Goal: Information Seeking & Learning: Learn about a topic

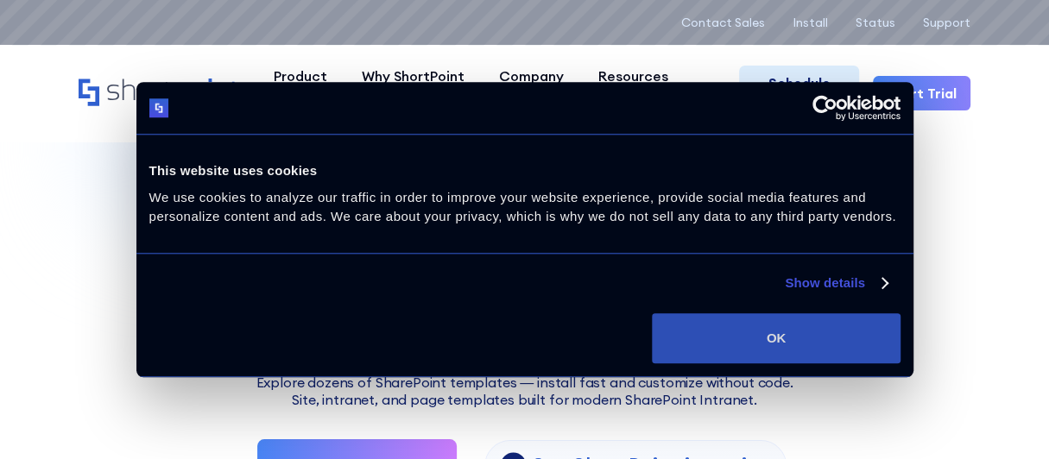
click at [751, 332] on button "OK" at bounding box center [776, 339] width 248 height 50
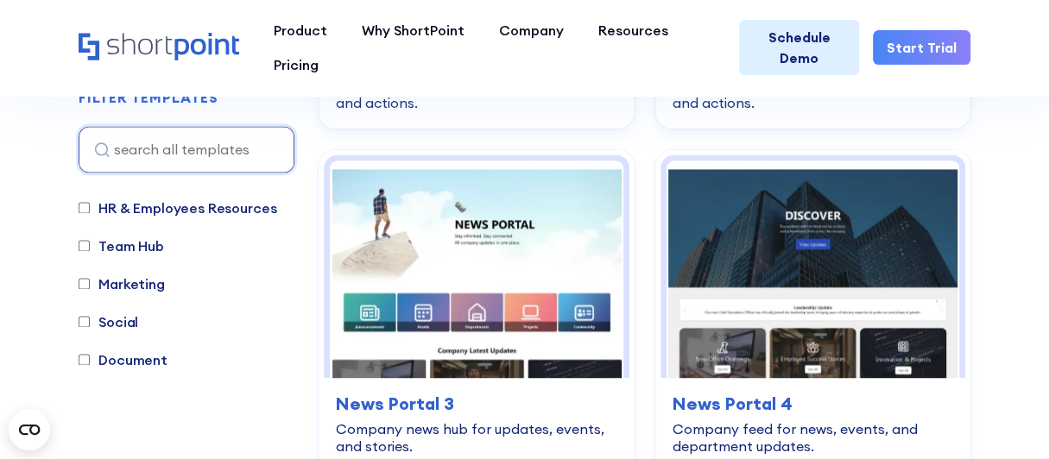
scroll to position [1478, 0]
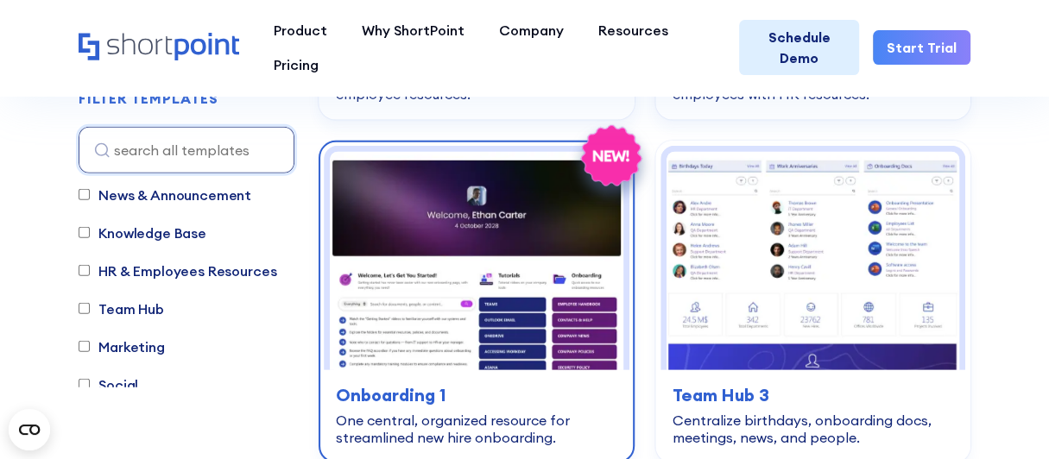
scroll to position [2859, 0]
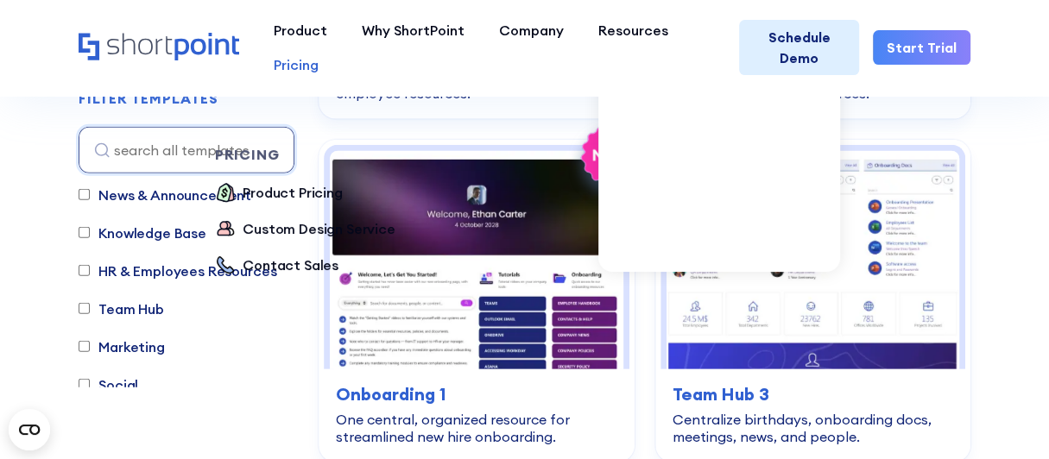
click at [301, 64] on div "Pricing" at bounding box center [296, 64] width 45 height 21
click at [295, 64] on div "Pricing" at bounding box center [296, 64] width 45 height 21
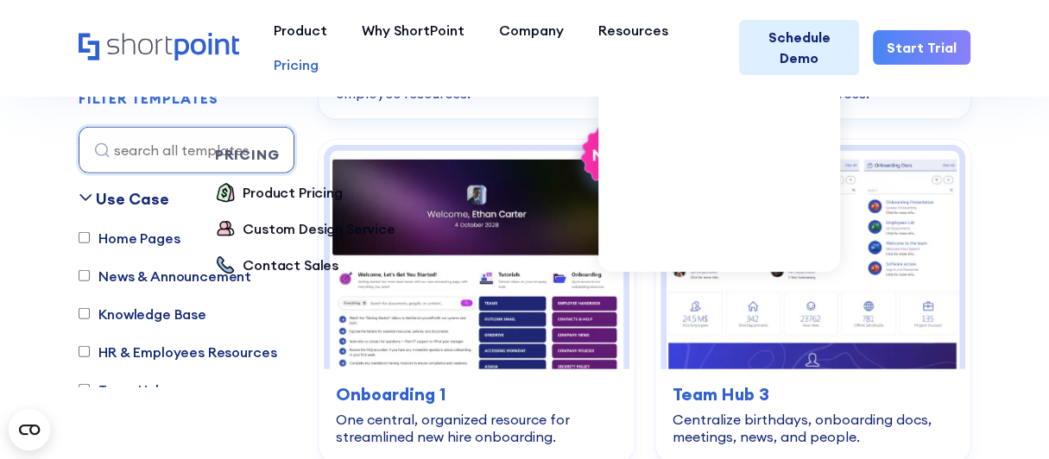
click at [300, 66] on div "Pricing" at bounding box center [296, 64] width 45 height 21
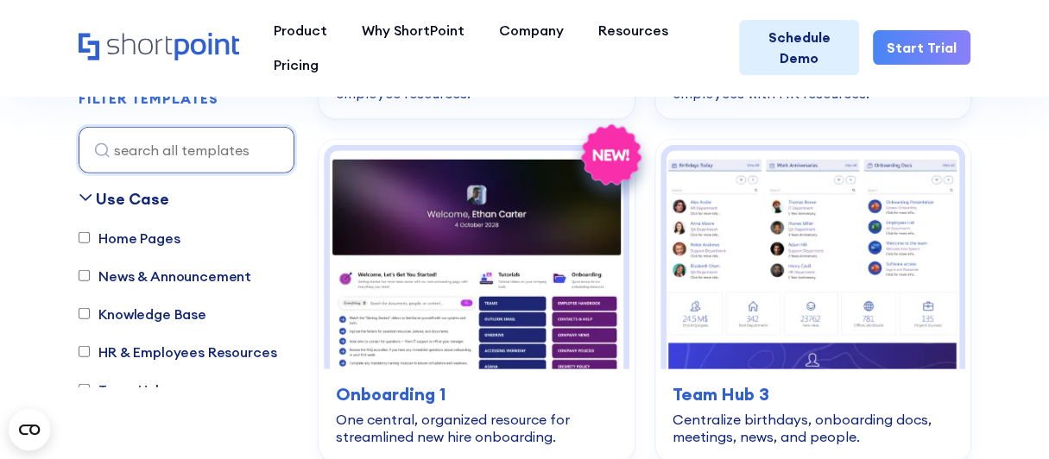
drag, startPoint x: 300, startPoint y: 66, endPoint x: 12, endPoint y: 199, distance: 316.9
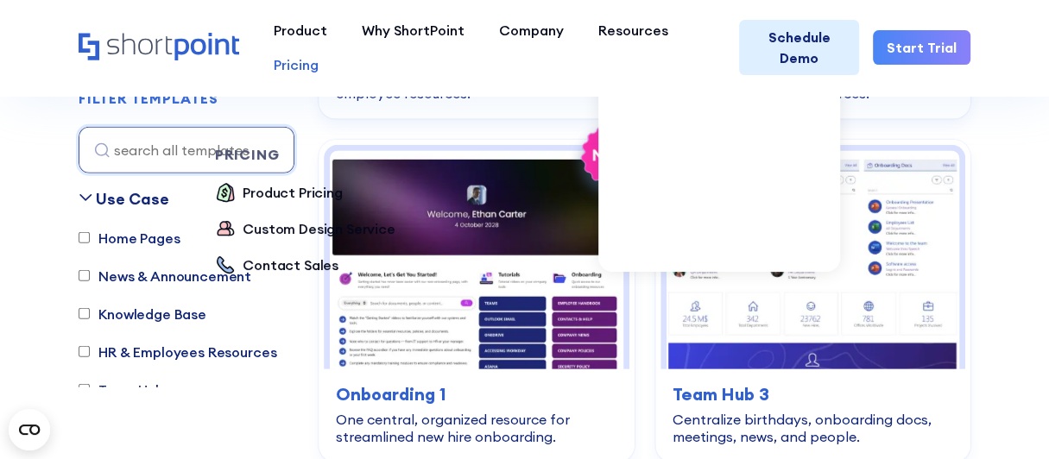
click at [311, 69] on div "Pricing" at bounding box center [296, 64] width 45 height 21
click at [304, 192] on div "Product Pricing" at bounding box center [293, 192] width 100 height 21
